Goal: Transaction & Acquisition: Download file/media

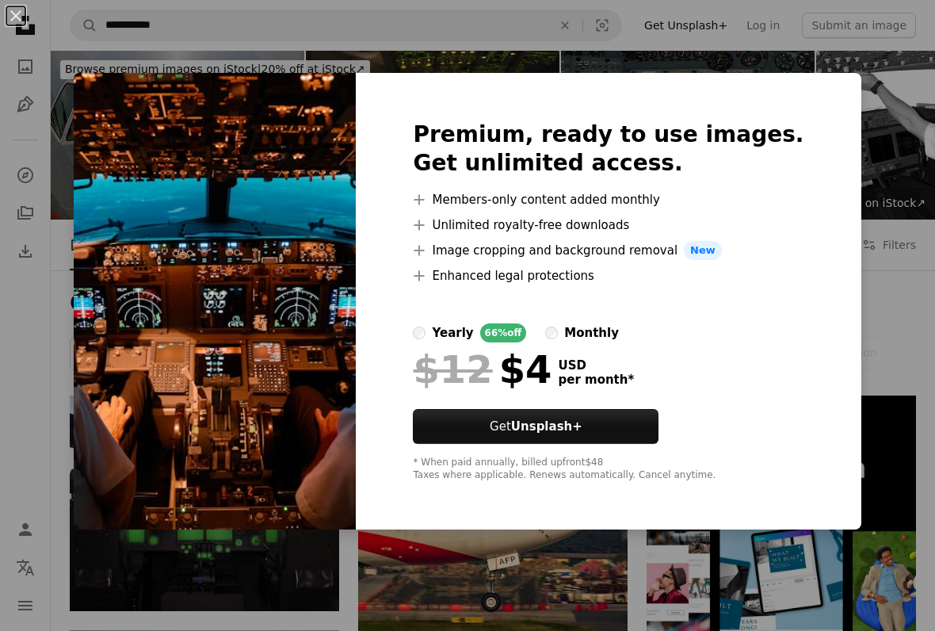
scroll to position [3355, 0]
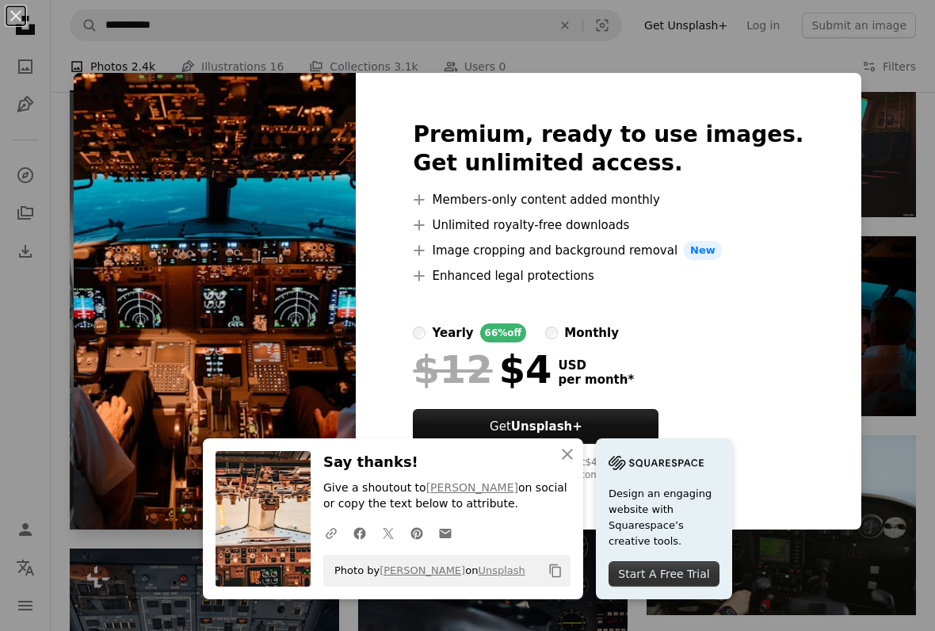
click at [911, 394] on div "An X shape Premium, ready to use images. Get unlimited access. A plus sign Memb…" at bounding box center [467, 315] width 935 height 631
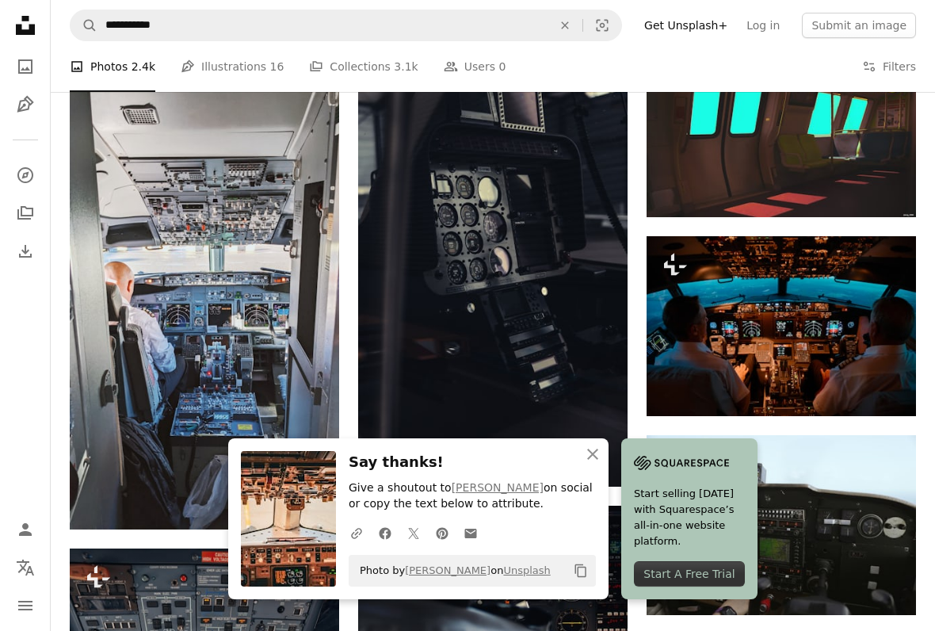
click at [20, 258] on icon "Download" at bounding box center [25, 251] width 19 height 19
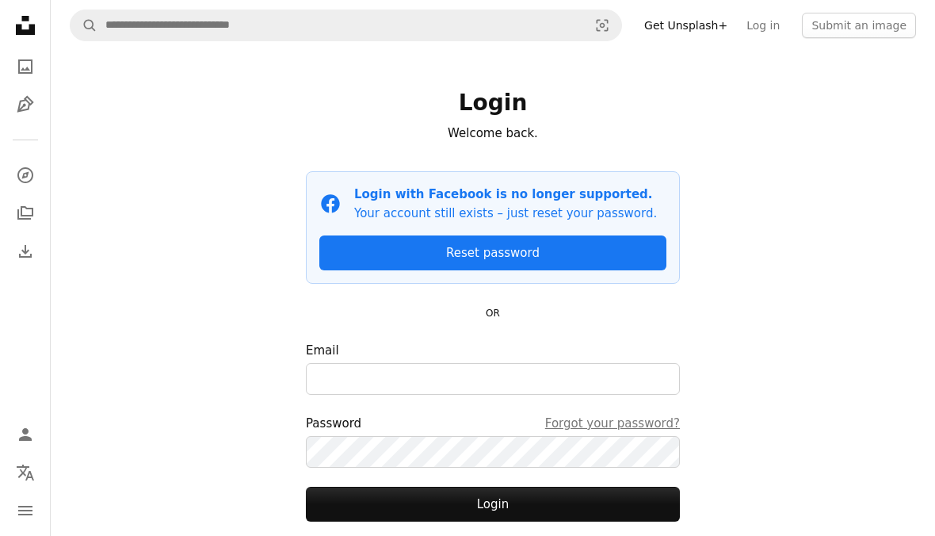
click at [13, 58] on link "A photo" at bounding box center [26, 67] width 32 height 32
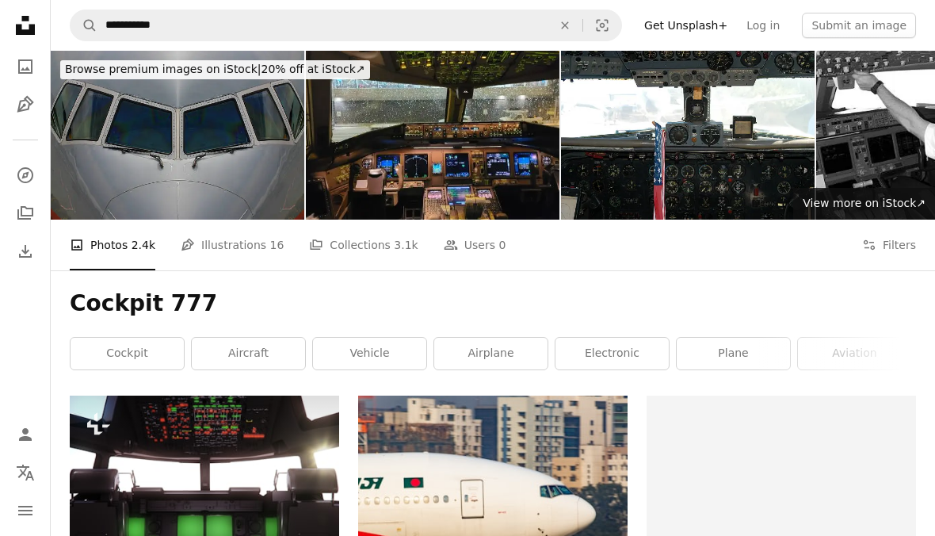
scroll to position [3819, 0]
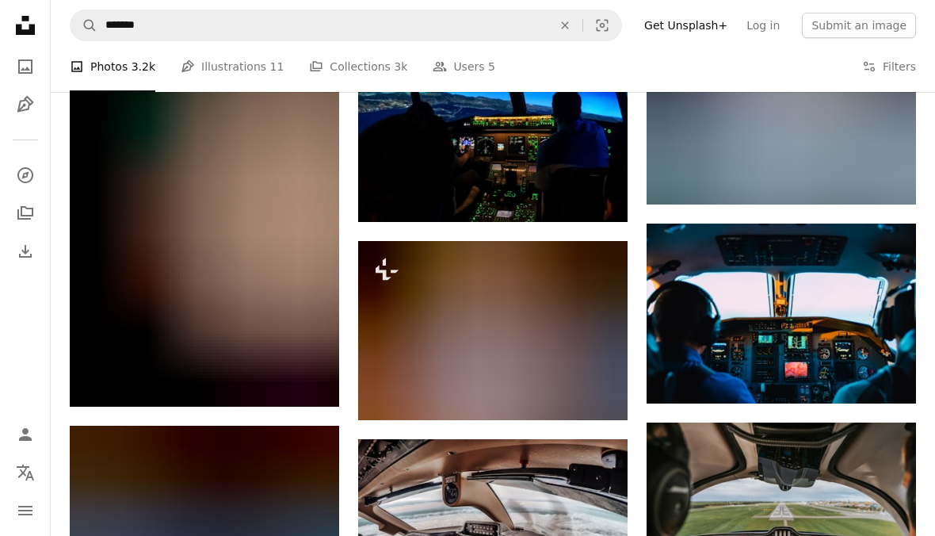
scroll to position [5445, 0]
